Goal: Task Accomplishment & Management: Use online tool/utility

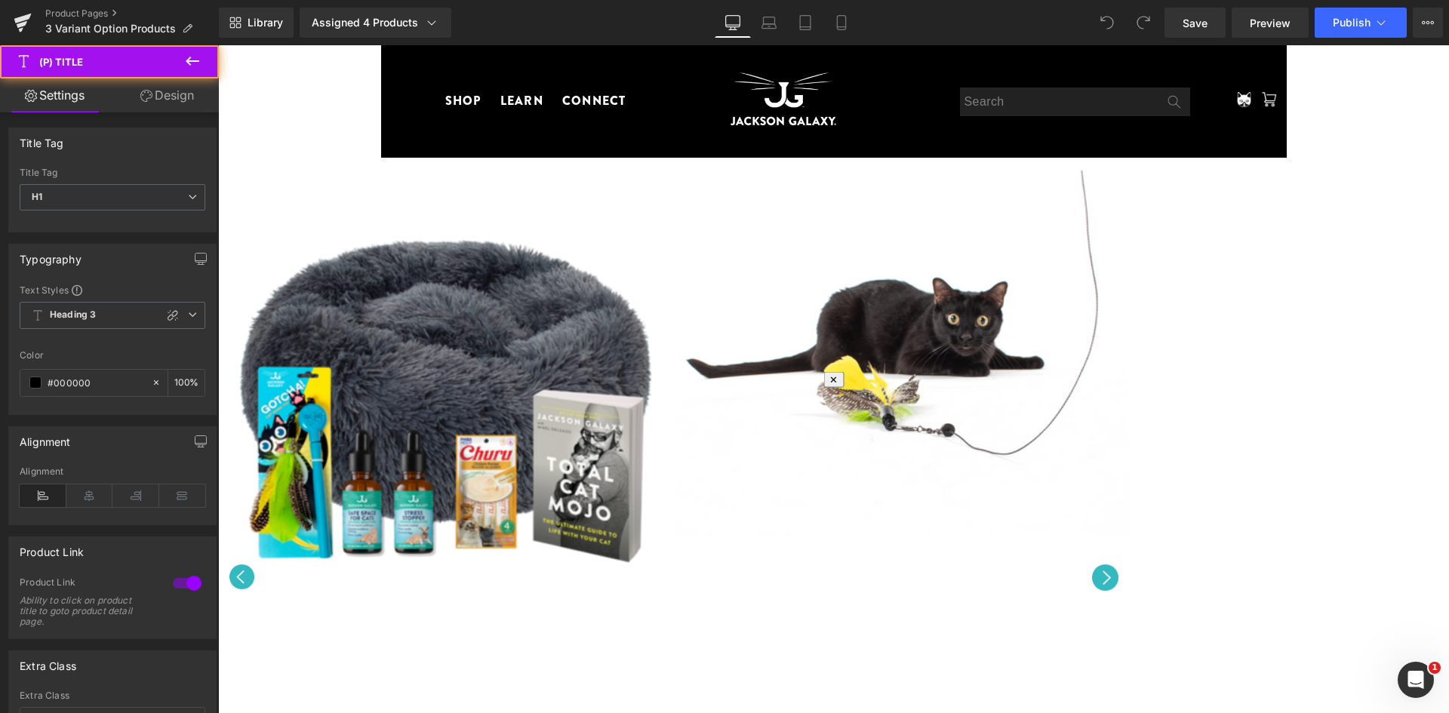
click at [381, 28] on div "Assigned 4 Products" at bounding box center [376, 22] width 128 height 15
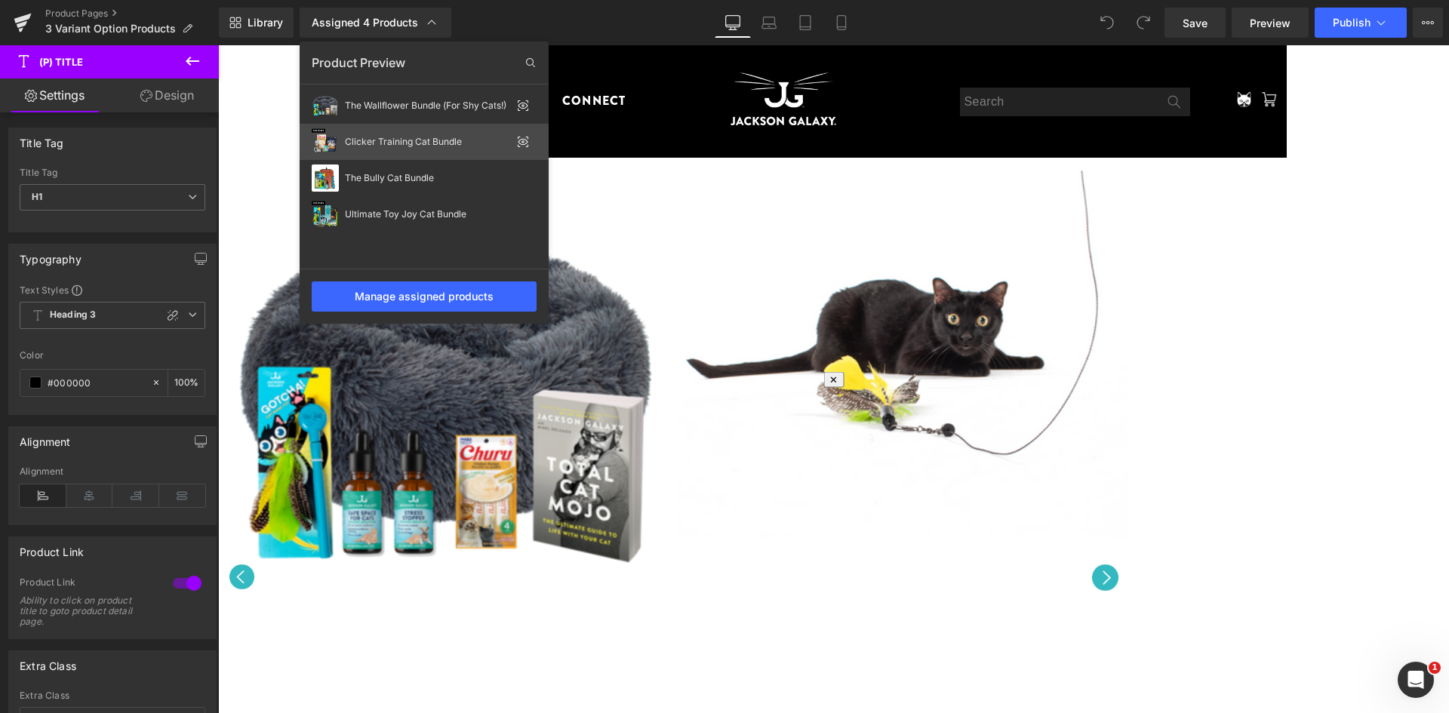
click at [422, 140] on div "Clicker Training Cat Bundle" at bounding box center [428, 142] width 166 height 11
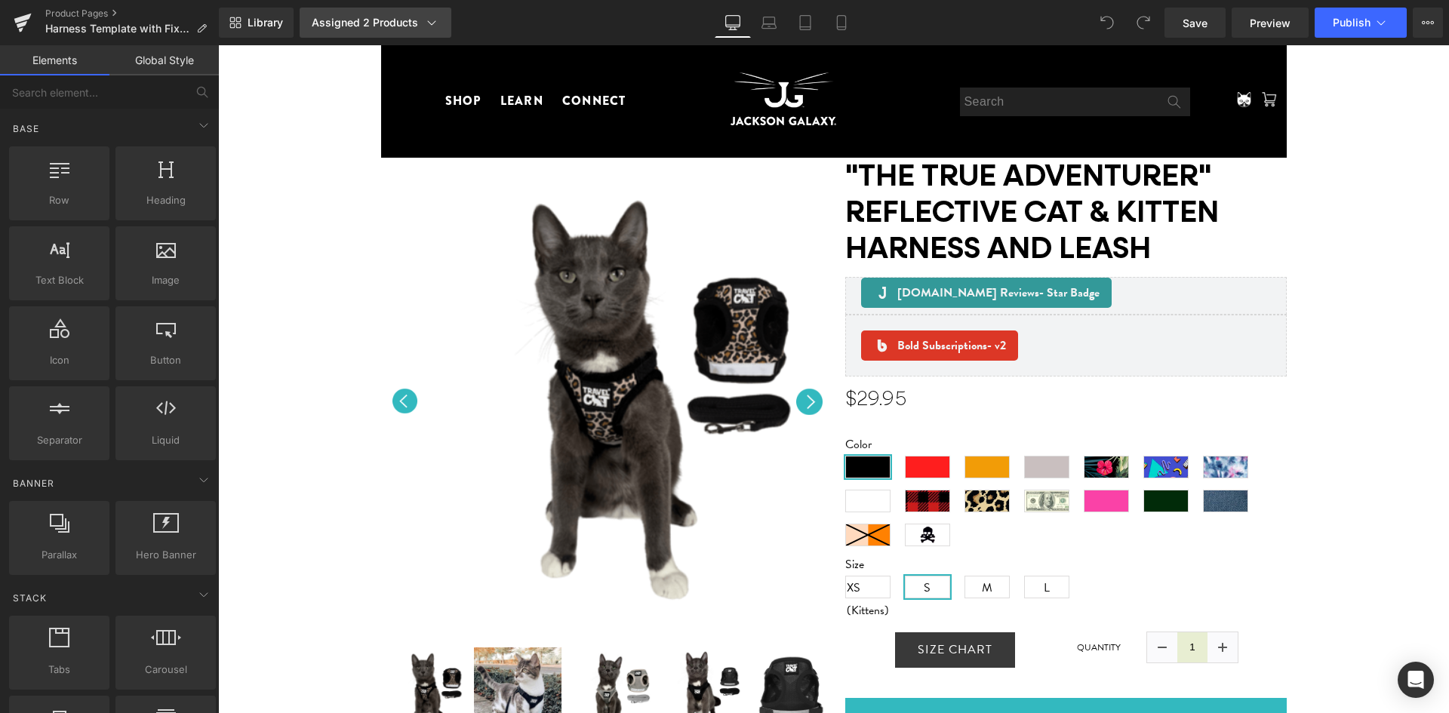
click at [418, 17] on div "Assigned 2 Products" at bounding box center [376, 22] width 128 height 15
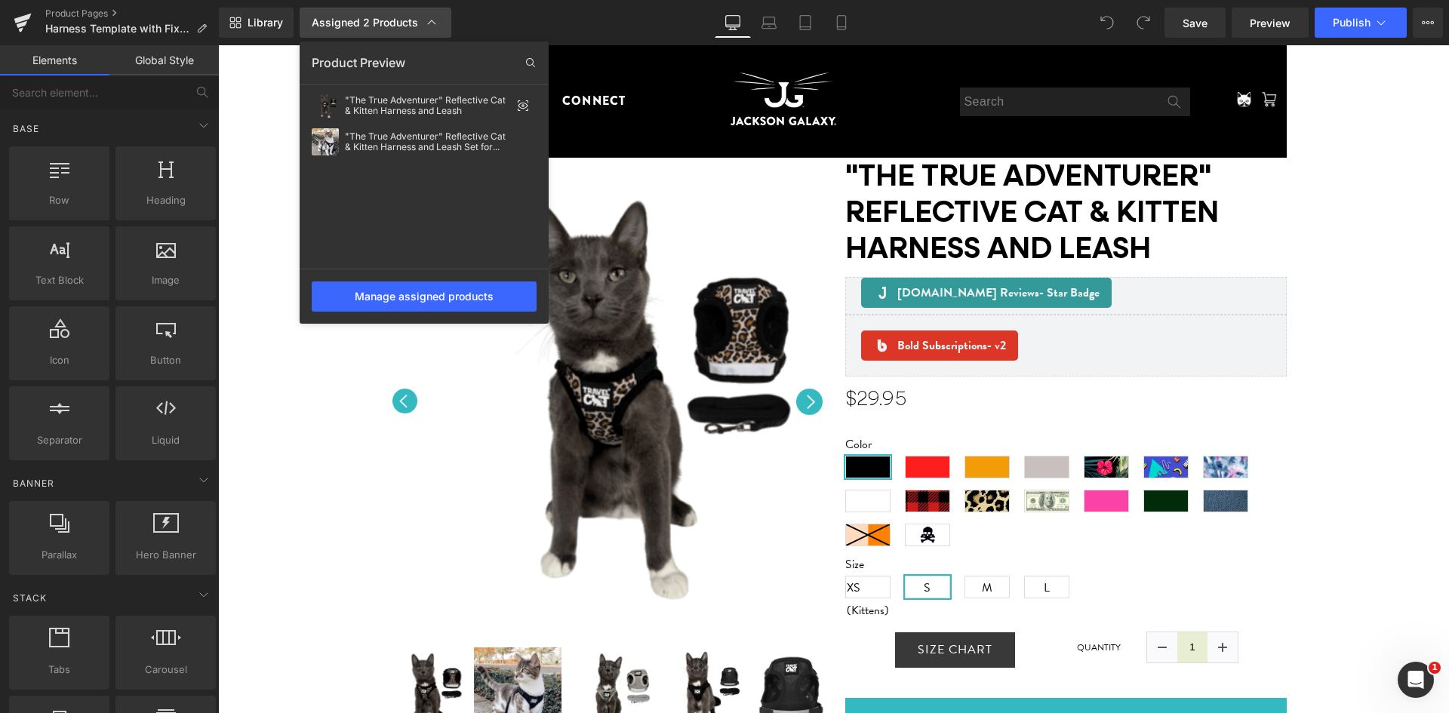
click at [418, 17] on div "Assigned 2 Products" at bounding box center [376, 22] width 128 height 15
